Goal: Task Accomplishment & Management: Use online tool/utility

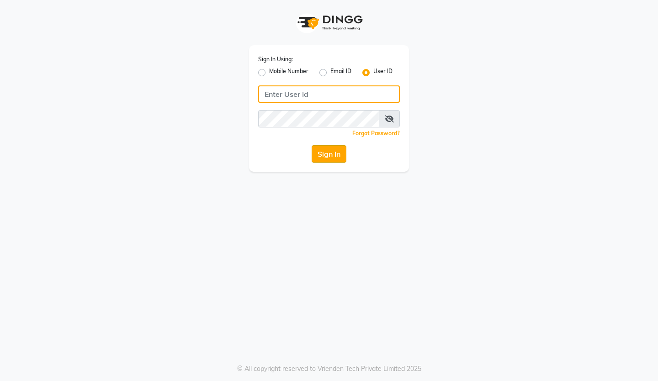
type input "reviewsalon"
click at [335, 154] on button "Sign In" at bounding box center [328, 153] width 35 height 17
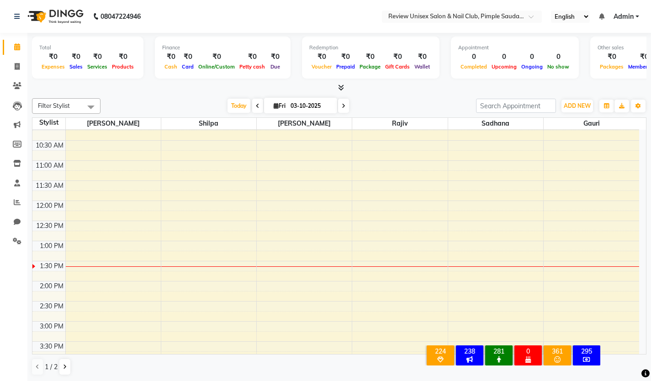
scroll to position [46, 0]
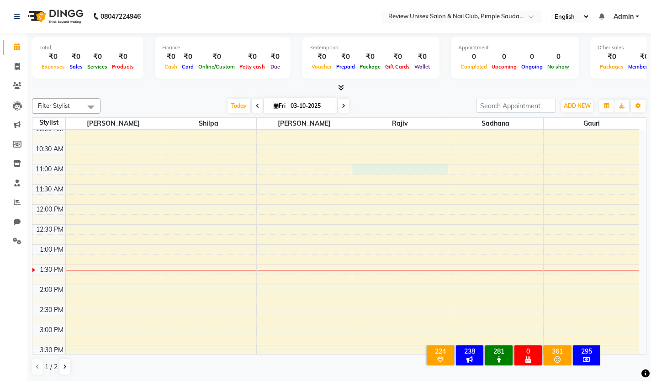
click at [363, 168] on div "9:00 AM 9:30 AM 10:00 AM 10:30 AM 11:00 AM 11:30 AM 12:00 PM 12:30 PM 1:00 PM 1…" at bounding box center [335, 345] width 606 height 522
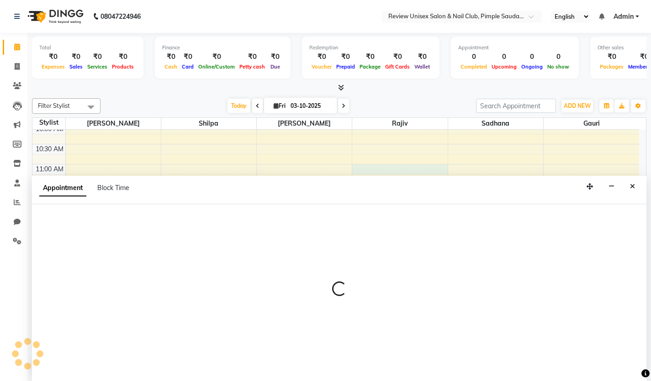
scroll to position [0, 0]
select select "77735"
select select "660"
select select "tentative"
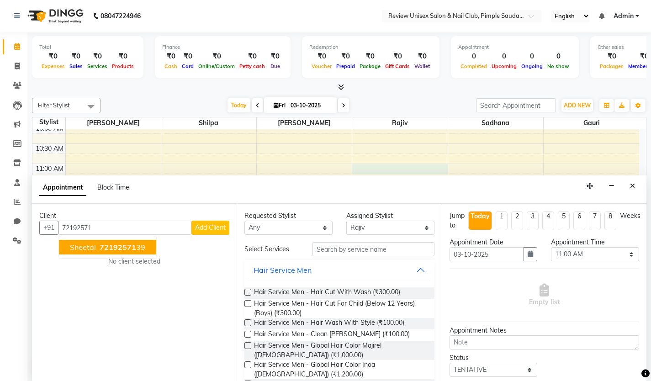
click at [89, 248] on span "Sheetal" at bounding box center [83, 246] width 26 height 9
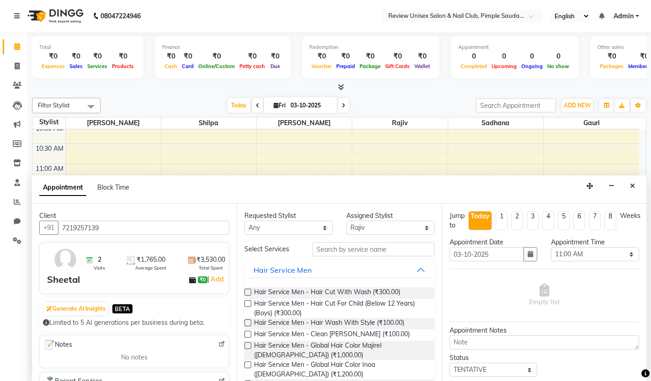
type input "7219257139"
click at [358, 247] on input "text" at bounding box center [373, 249] width 122 height 14
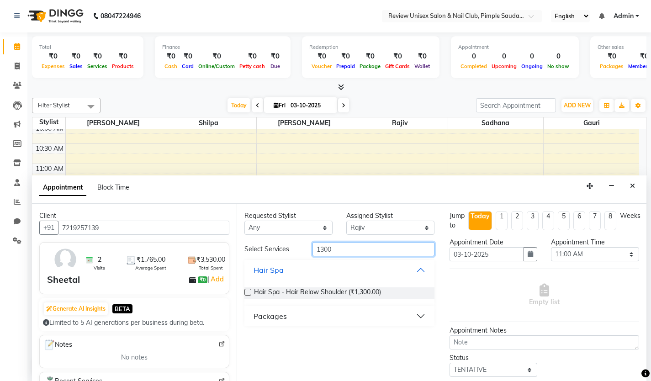
click at [327, 249] on input "1300" at bounding box center [373, 249] width 122 height 14
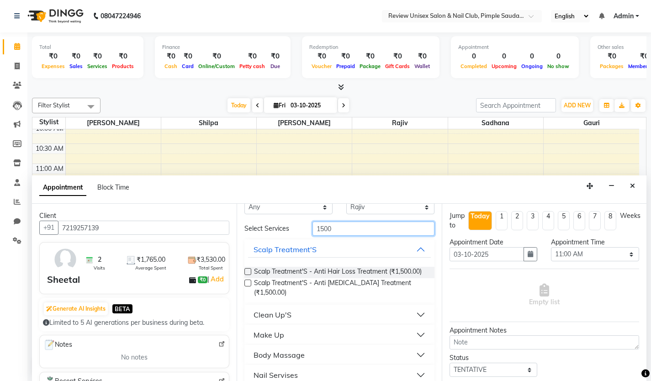
scroll to position [40, 0]
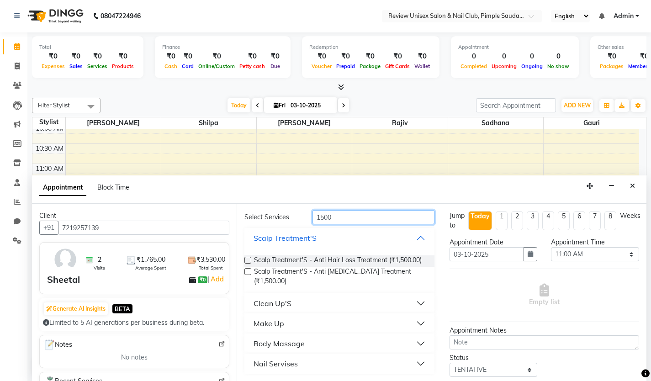
type input "1500"
click at [305, 367] on button "Nail Servises" at bounding box center [339, 363] width 182 height 16
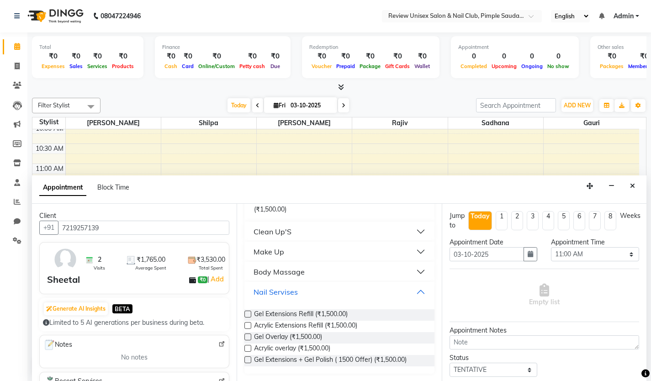
scroll to position [111, 0]
click at [247, 311] on label at bounding box center [247, 313] width 7 height 7
click at [247, 312] on input "checkbox" at bounding box center [247, 315] width 6 height 6
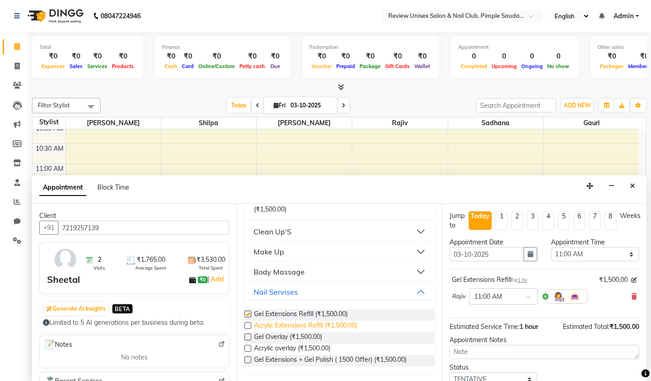
checkbox input "false"
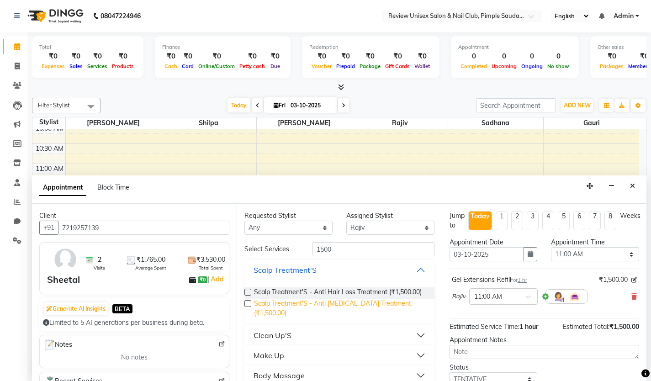
scroll to position [0, 0]
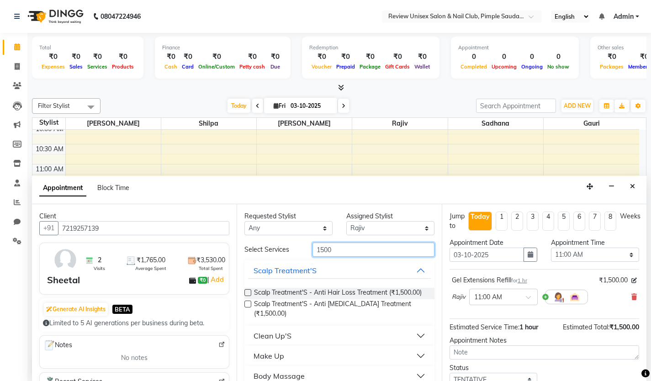
click at [336, 253] on input "1500" at bounding box center [373, 249] width 122 height 14
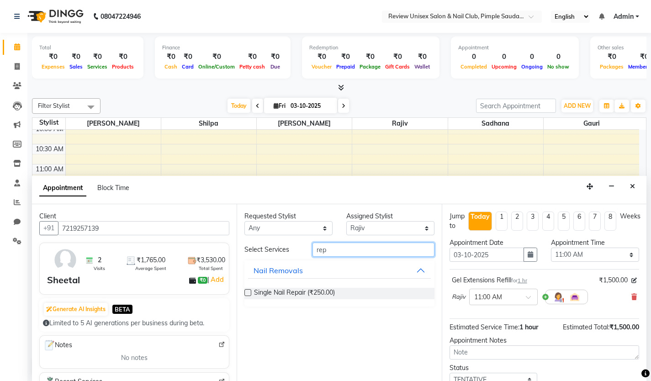
type input "rep"
click at [247, 294] on label at bounding box center [247, 292] width 7 height 7
click at [247, 294] on input "checkbox" at bounding box center [247, 293] width 6 height 6
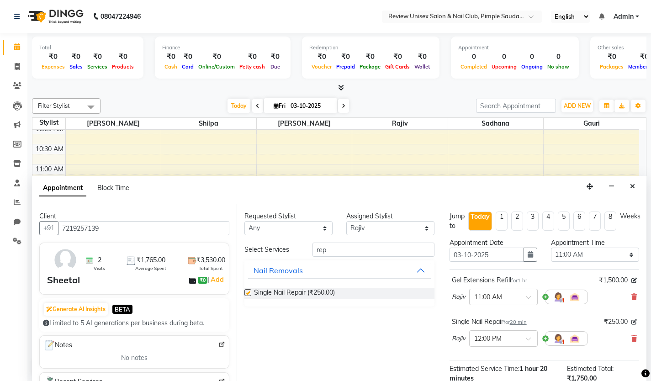
checkbox input "false"
click at [358, 245] on input "rep" at bounding box center [373, 249] width 122 height 14
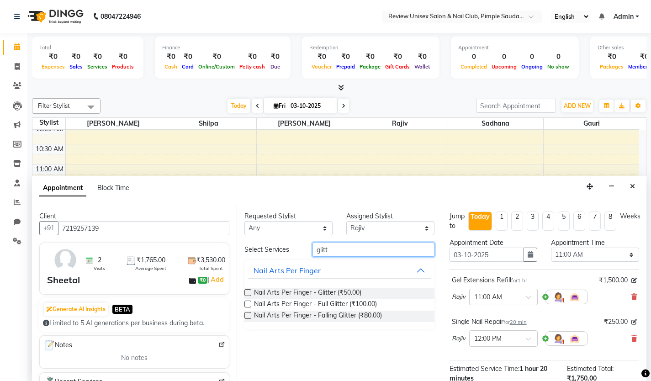
type input "glitt"
click at [250, 317] on label at bounding box center [247, 315] width 7 height 7
click at [250, 317] on input "checkbox" at bounding box center [247, 316] width 6 height 6
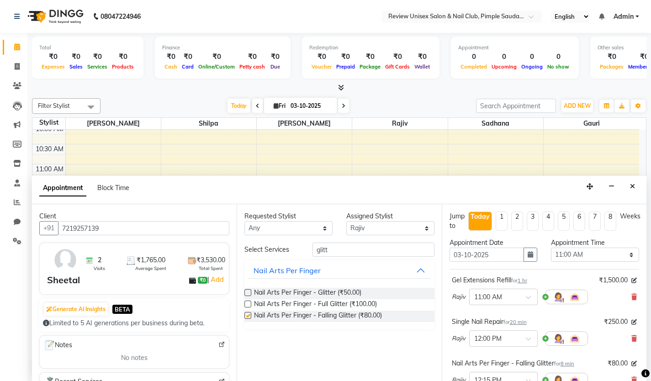
checkbox input "false"
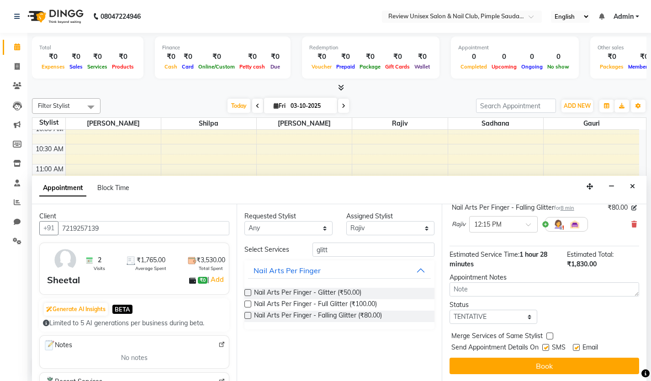
scroll to position [0, 0]
click at [544, 348] on label at bounding box center [545, 346] width 7 height 7
click at [544, 348] on input "checkbox" at bounding box center [545, 348] width 6 height 6
checkbox input "false"
click at [577, 347] on label at bounding box center [576, 346] width 7 height 7
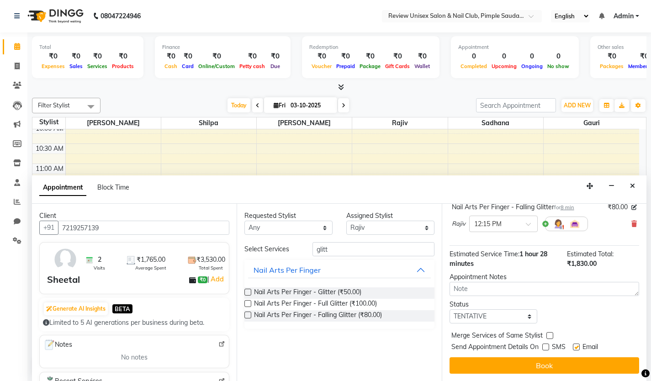
click at [577, 347] on input "checkbox" at bounding box center [576, 348] width 6 height 6
checkbox input "false"
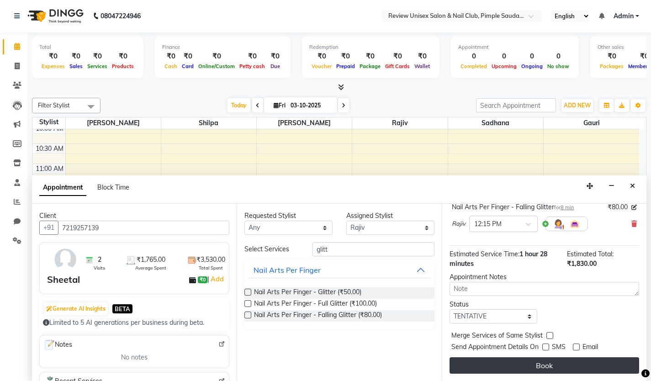
click at [587, 368] on button "Book" at bounding box center [543, 365] width 189 height 16
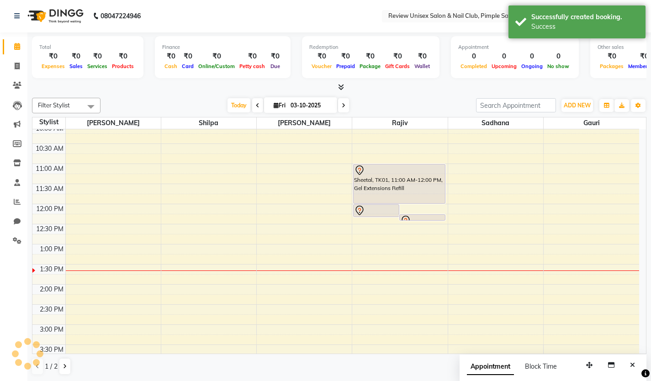
scroll to position [0, 0]
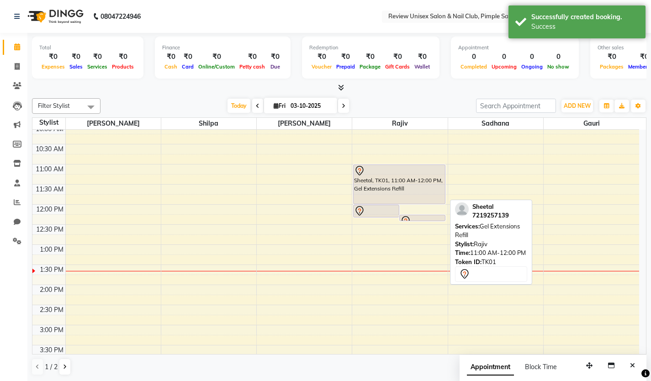
click at [382, 189] on div "Sheetal, TK01, 11:00 AM-12:00 PM, Gel Extensions Refill" at bounding box center [398, 184] width 91 height 39
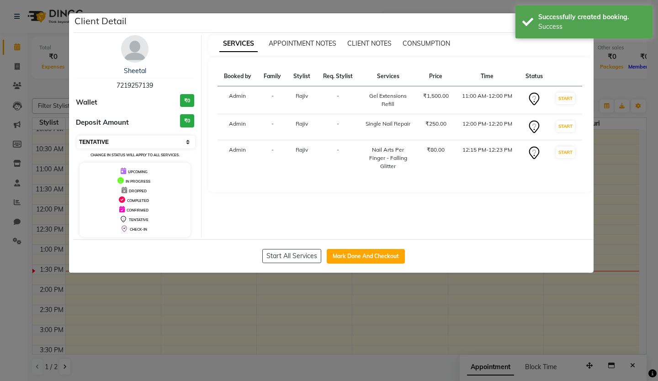
click at [112, 141] on select "Select IN SERVICE CONFIRMED TENTATIVE CHECK IN MARK DONE DROPPED UPCOMING" at bounding box center [136, 142] width 118 height 13
select select "3"
click at [77, 136] on select "Select IN SERVICE CONFIRMED TENTATIVE CHECK IN MARK DONE DROPPED UPCOMING" at bounding box center [136, 142] width 118 height 13
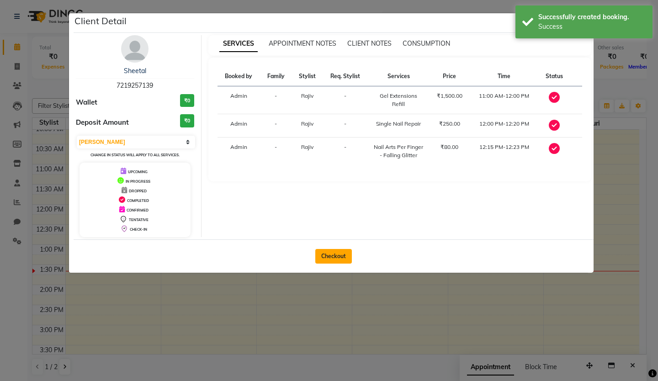
click at [330, 251] on button "Checkout" at bounding box center [333, 256] width 37 height 15
select select "766"
select select "service"
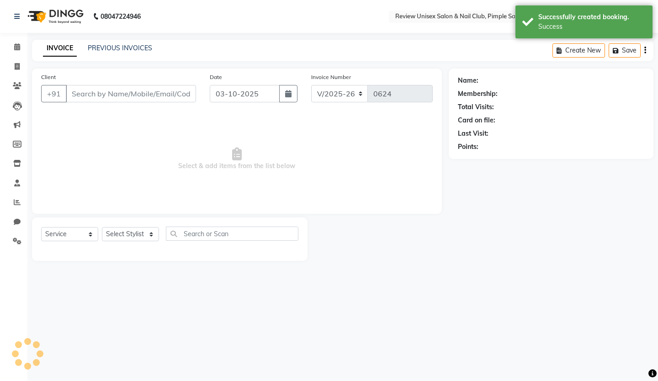
type input "7219257139"
select select "77735"
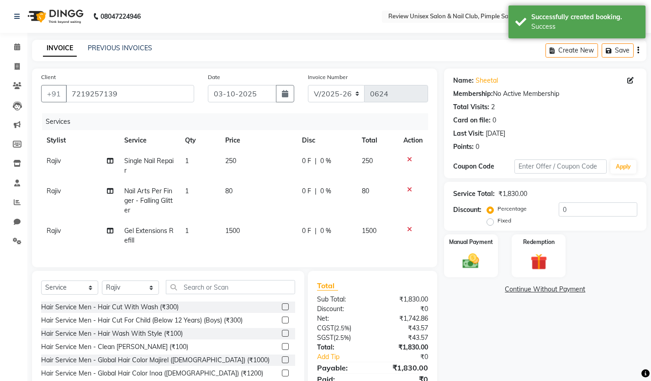
click at [186, 190] on span "1" at bounding box center [187, 191] width 4 height 8
select select "77735"
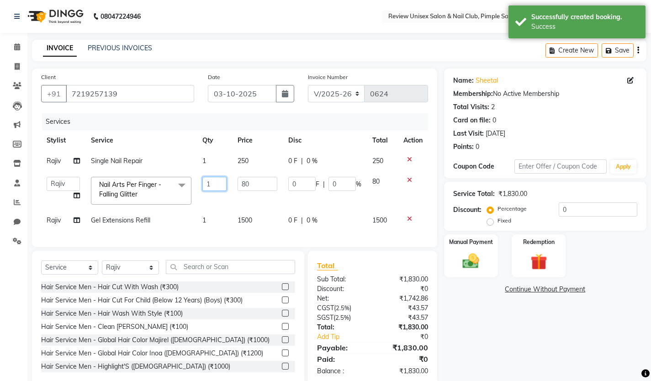
click at [208, 181] on input "1" at bounding box center [214, 184] width 24 height 14
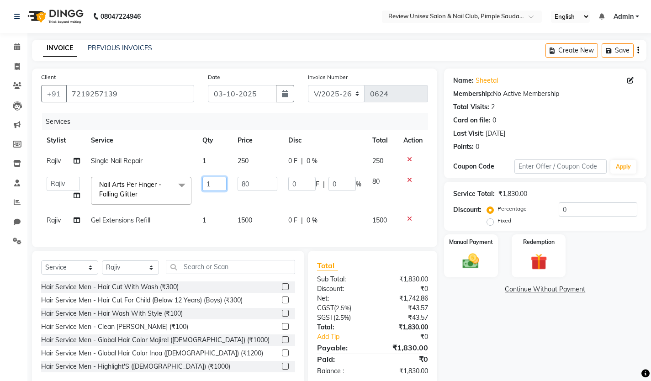
click at [214, 183] on input "1" at bounding box center [214, 184] width 24 height 14
type input "10"
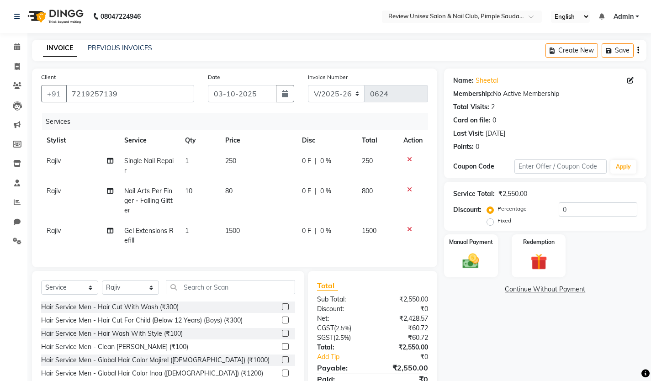
click at [233, 186] on td "80" at bounding box center [258, 201] width 77 height 40
select select "77735"
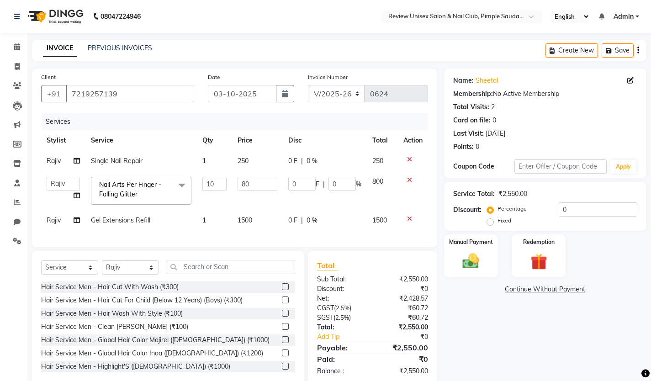
click at [233, 186] on td "80" at bounding box center [257, 190] width 51 height 39
click at [250, 188] on input "80" at bounding box center [257, 184] width 40 height 14
type input "100"
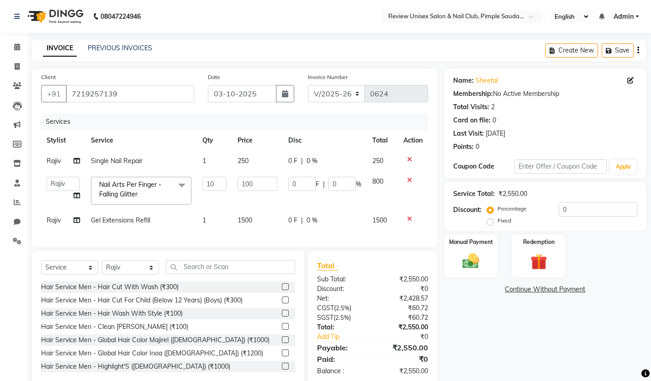
click at [296, 231] on div "Services Stylist Service Qty Price Disc Total Action Rajiv Single Nail Repair 1…" at bounding box center [234, 175] width 387 height 125
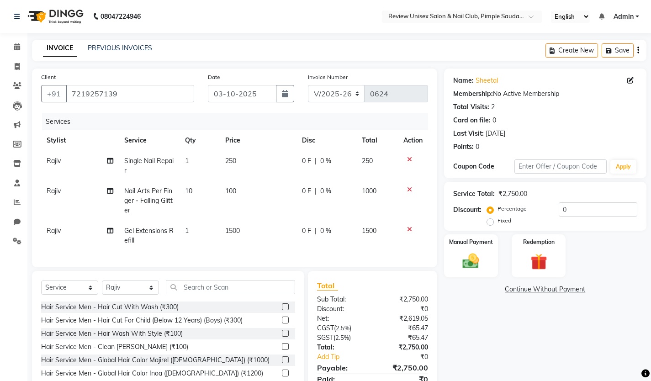
click at [309, 232] on span "0 F" at bounding box center [306, 231] width 9 height 10
select select "77735"
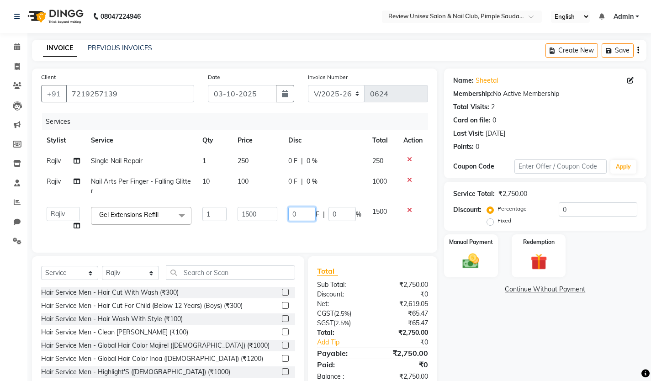
click at [307, 216] on input "0" at bounding box center [301, 214] width 27 height 14
type input "200"
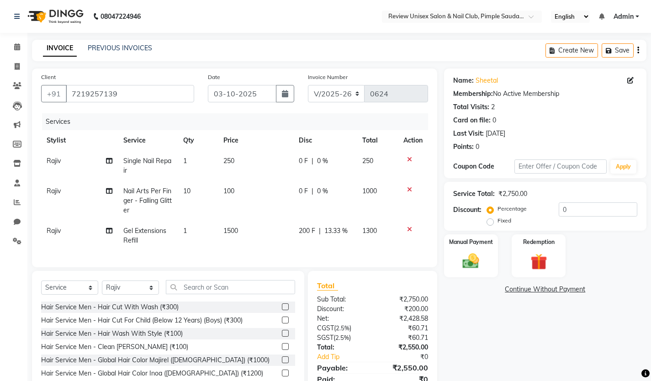
click at [263, 228] on td "1500" at bounding box center [256, 236] width 76 height 30
select select "77735"
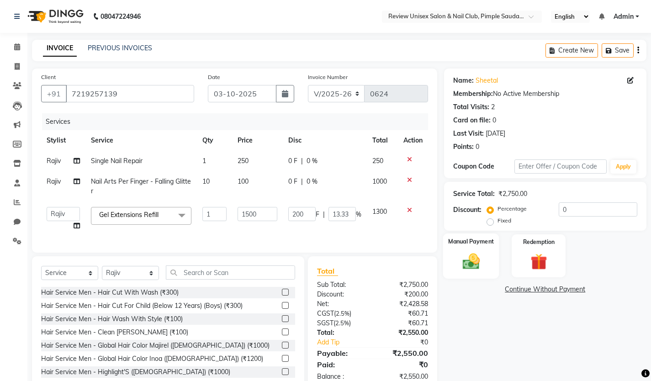
click at [484, 267] on img at bounding box center [471, 261] width 28 height 20
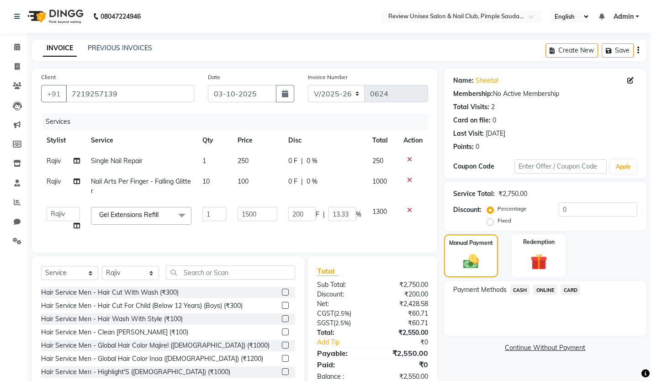
click at [538, 288] on span "ONLINE" at bounding box center [545, 289] width 24 height 11
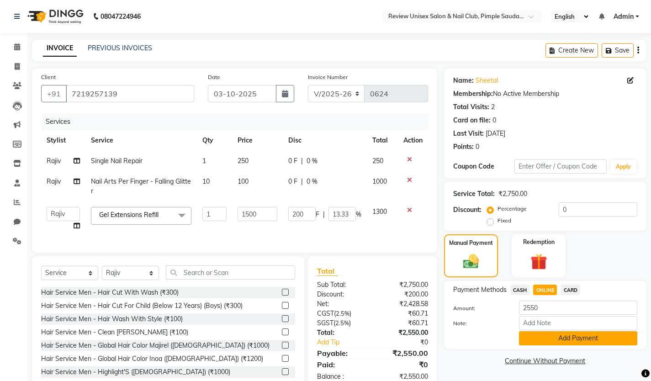
click at [549, 338] on button "Add Payment" at bounding box center [578, 338] width 118 height 14
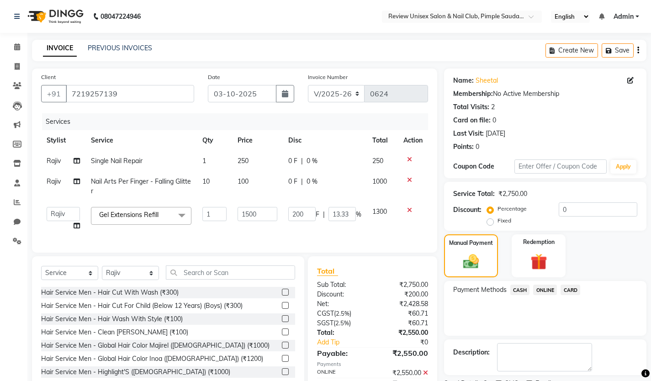
scroll to position [49, 0]
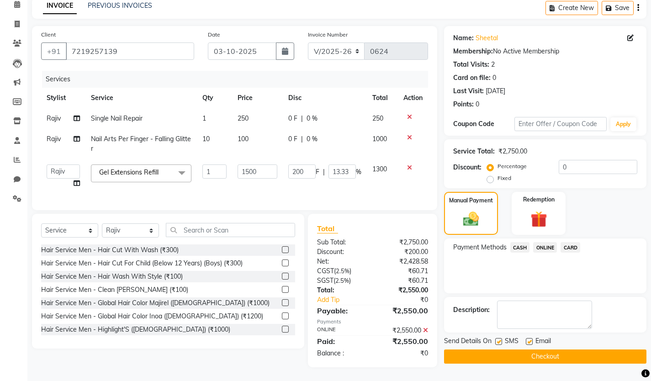
click at [499, 338] on label at bounding box center [498, 341] width 7 height 7
click at [499, 339] on input "checkbox" at bounding box center [498, 342] width 6 height 6
checkbox input "false"
click at [531, 338] on label at bounding box center [529, 341] width 7 height 7
click at [531, 339] on input "checkbox" at bounding box center [529, 342] width 6 height 6
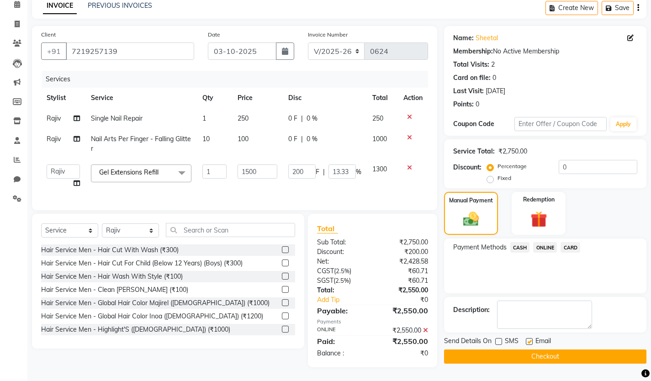
checkbox input "false"
click at [540, 349] on button "Checkout" at bounding box center [545, 356] width 202 height 14
